Goal: Task Accomplishment & Management: Use online tool/utility

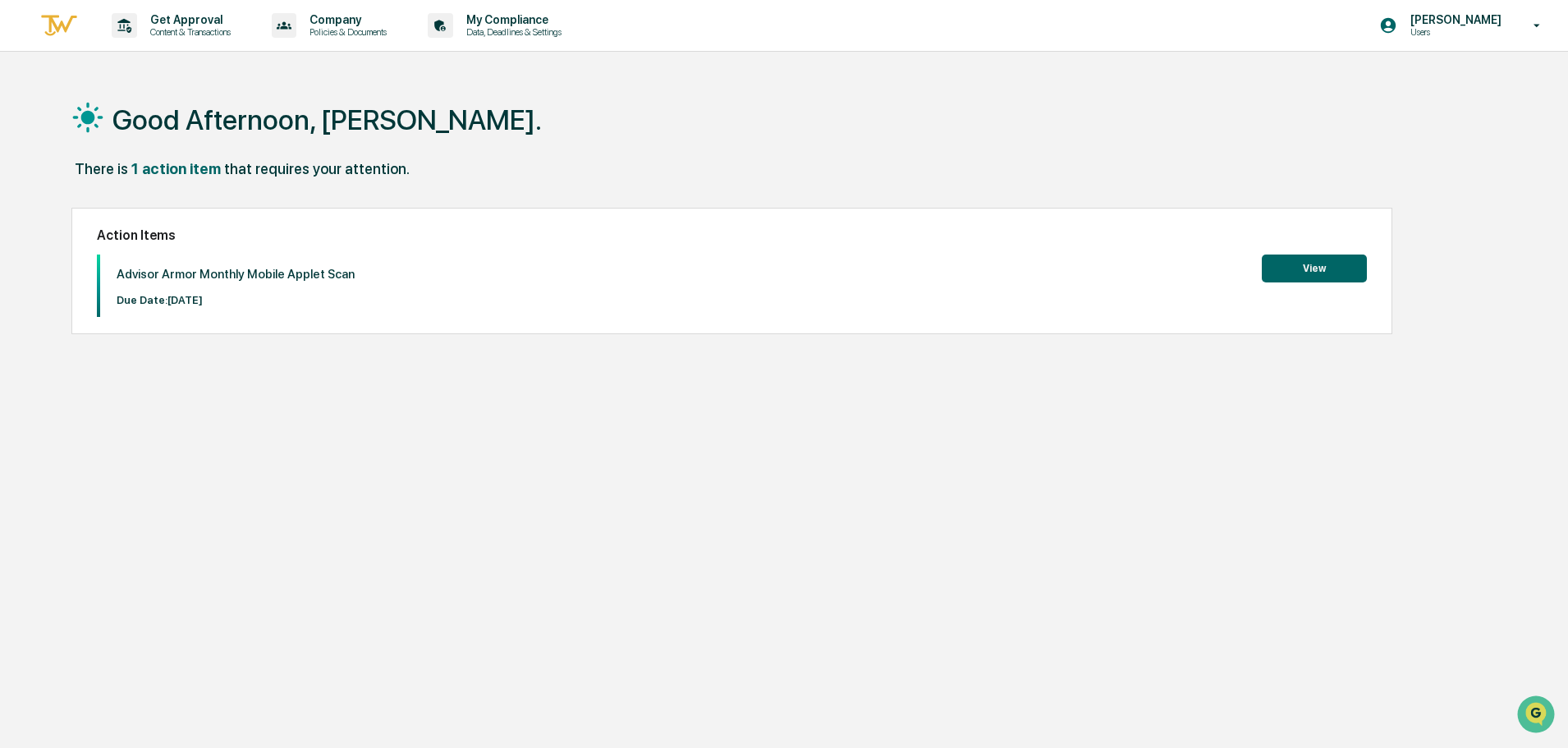
click at [1277, 260] on button "View" at bounding box center [1314, 268] width 106 height 28
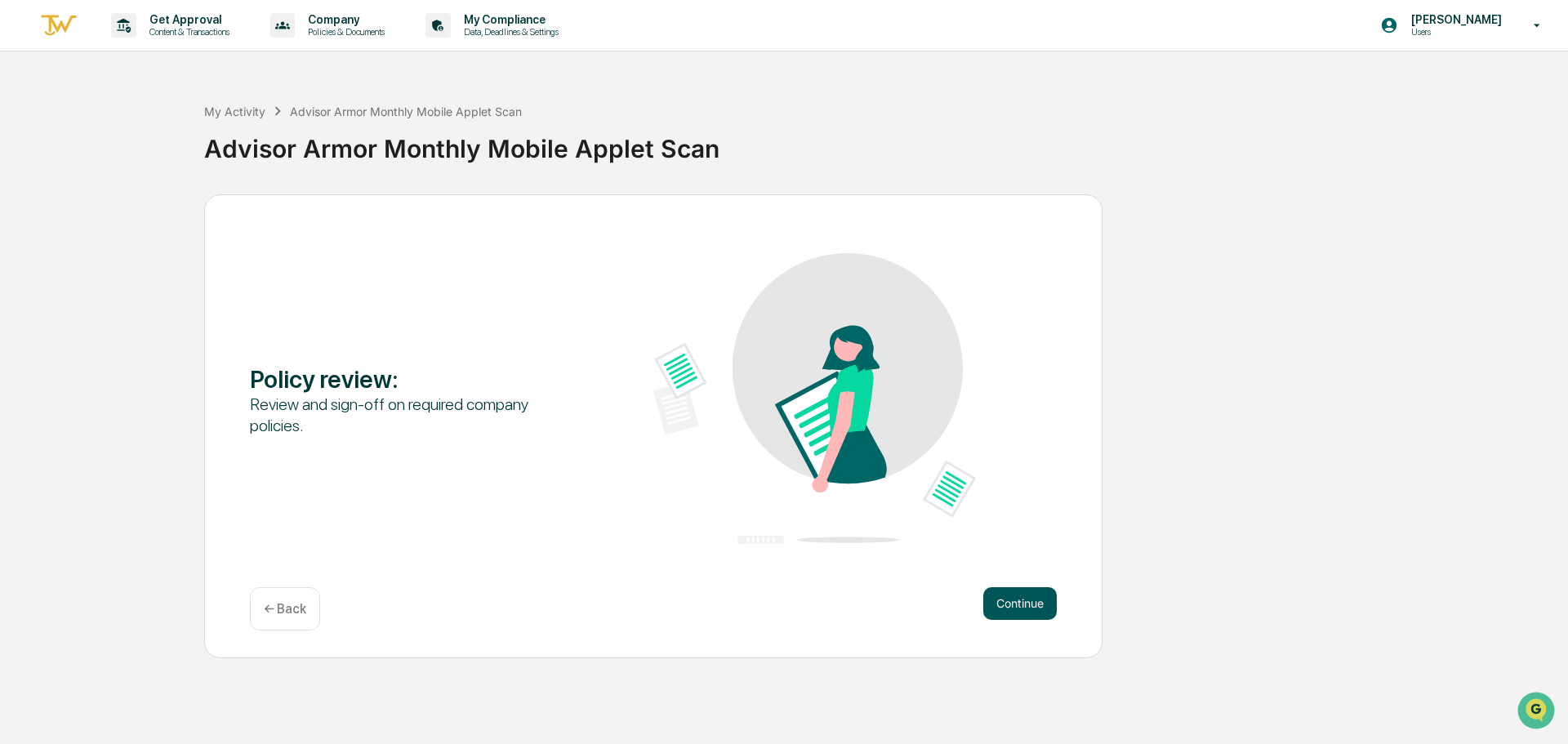
click at [999, 619] on button "Continue" at bounding box center [1019, 603] width 74 height 33
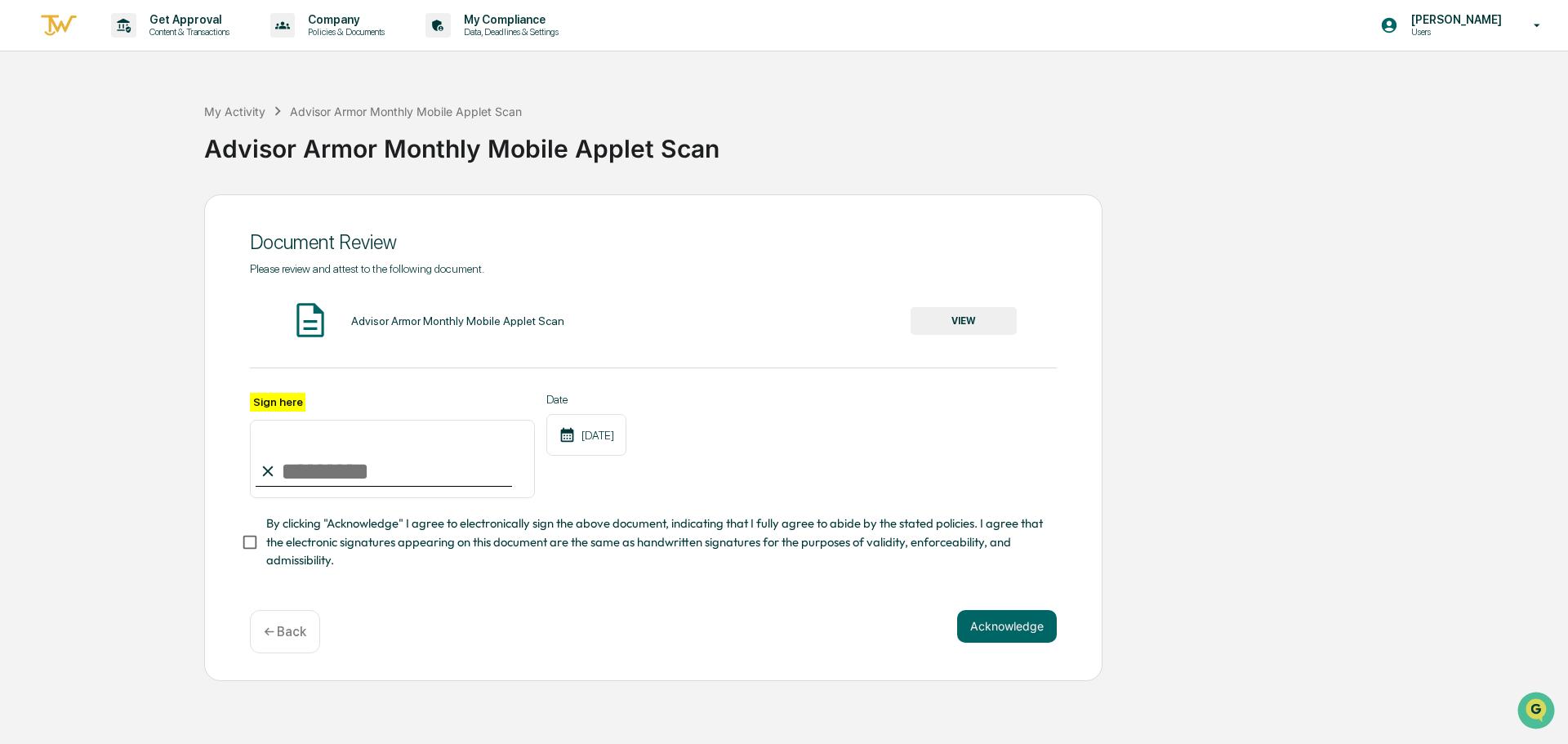
click at [964, 327] on button "VIEW" at bounding box center [964, 320] width 106 height 27
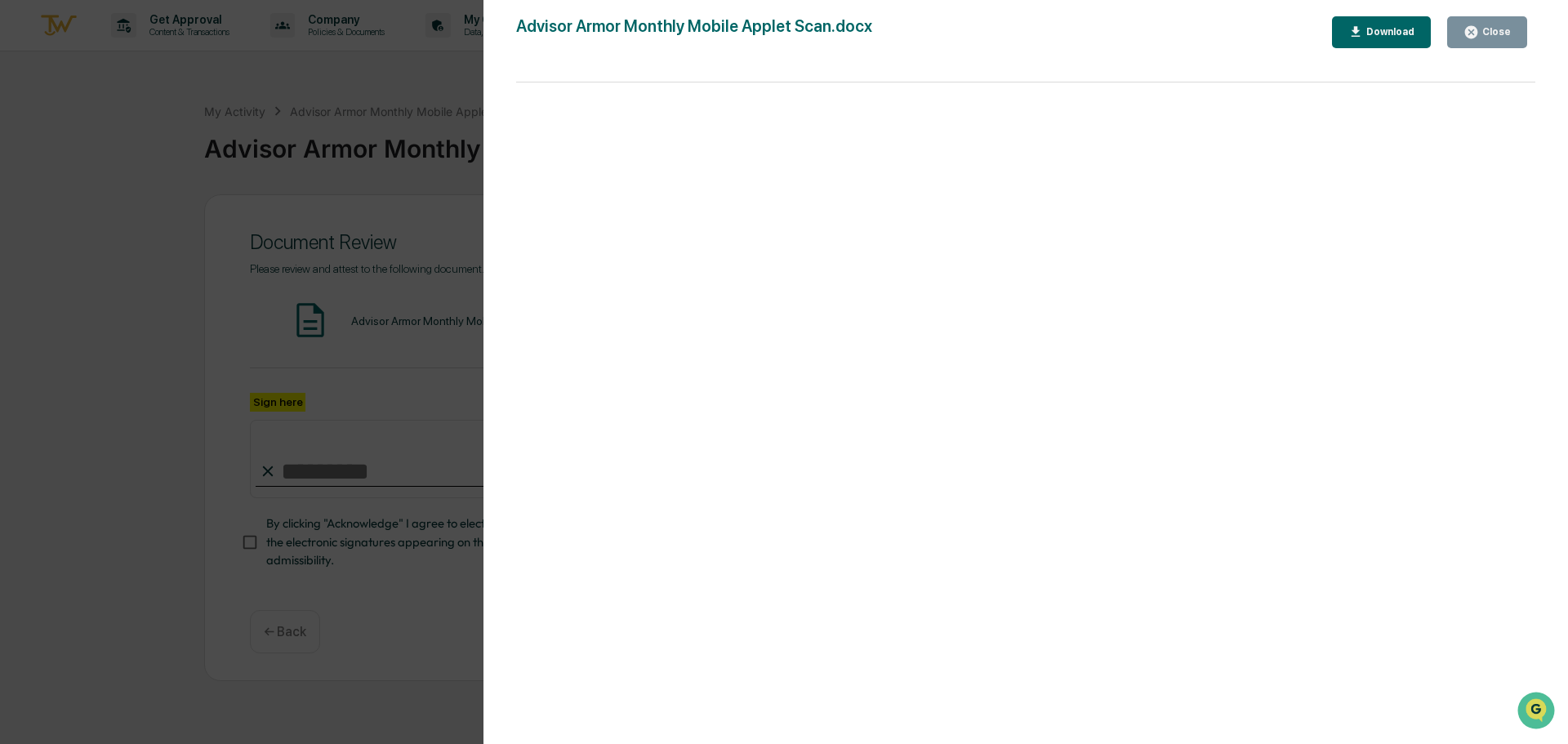
click at [1495, 30] on div "Close" at bounding box center [1495, 32] width 32 height 12
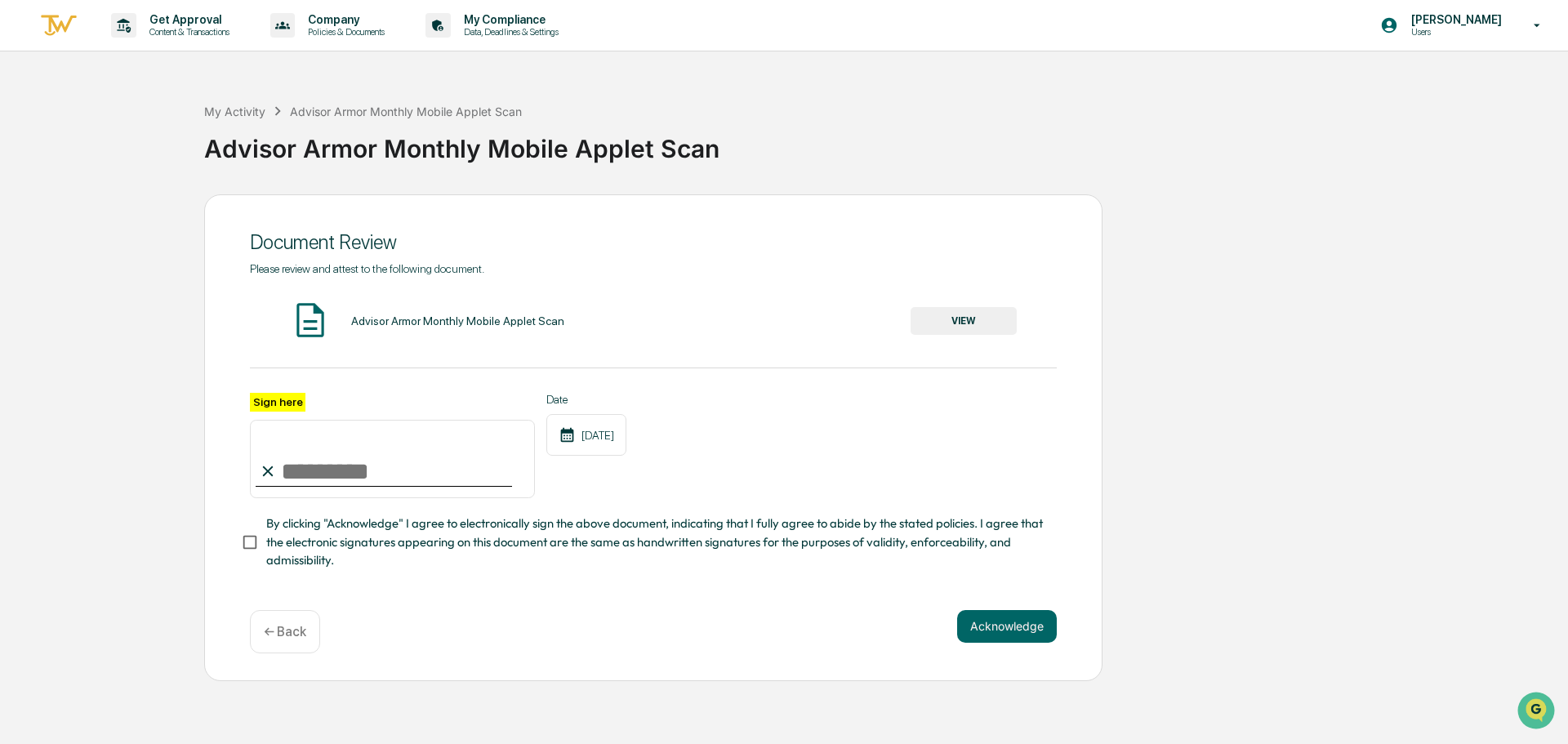
click at [388, 484] on input "Sign here" at bounding box center [392, 459] width 285 height 79
type input "**********"
click at [965, 631] on button "Acknowledge" at bounding box center [1007, 626] width 99 height 33
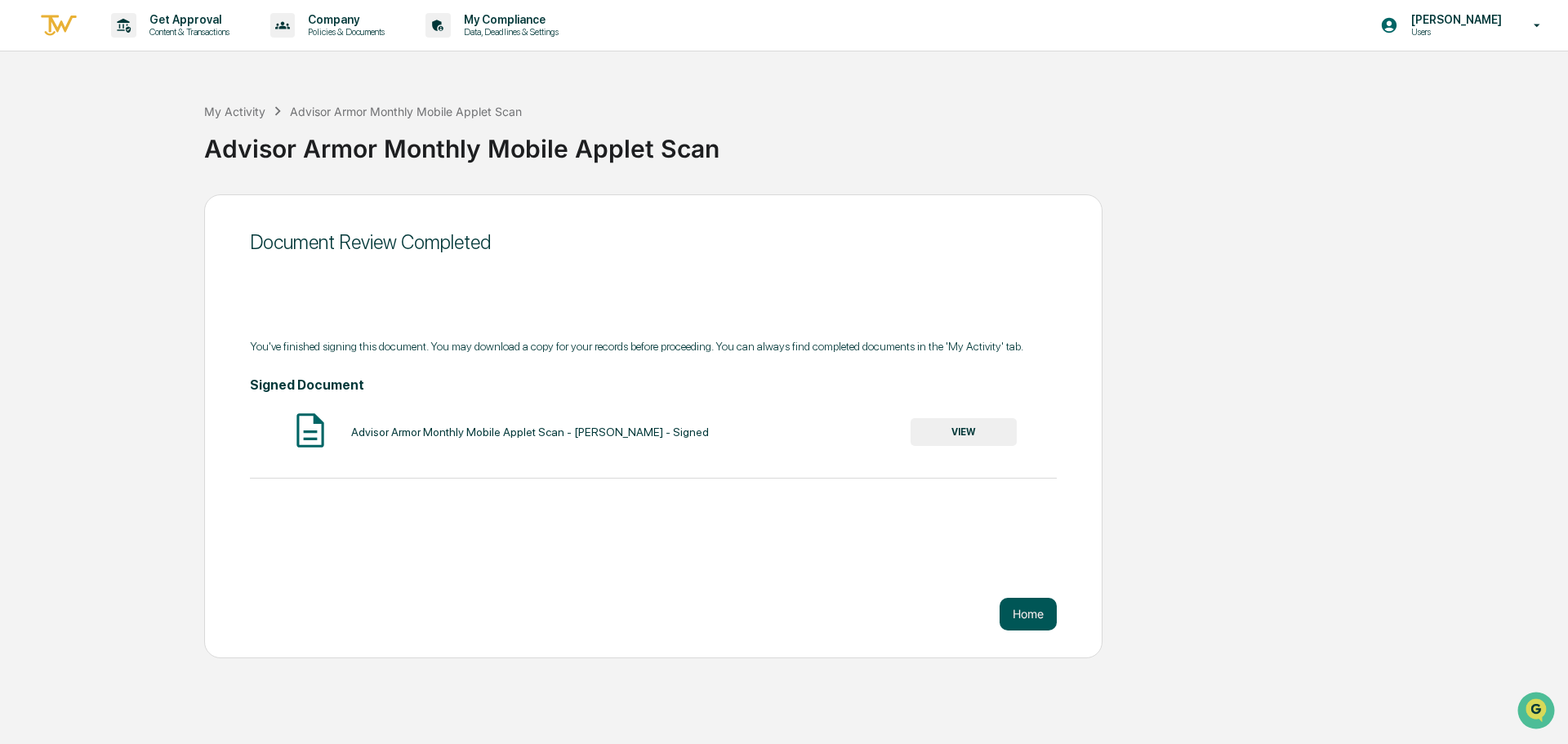
click at [1041, 613] on button "Home" at bounding box center [1028, 614] width 57 height 33
